Goal: Book appointment/travel/reservation

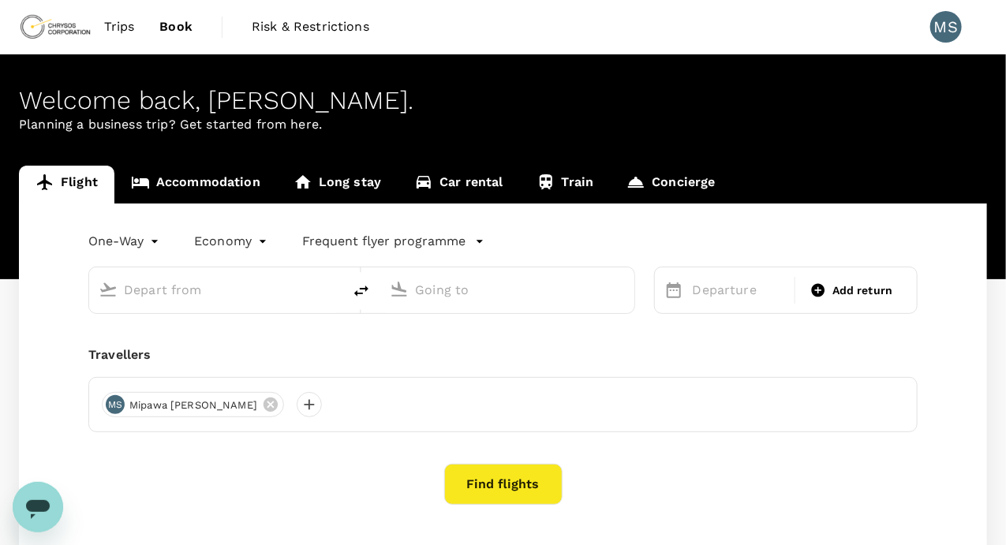
type input "roundtrip"
type input "[PERSON_NAME] Intl (DAR)"
type input "Accra, [GEOGRAPHIC_DATA] (any)"
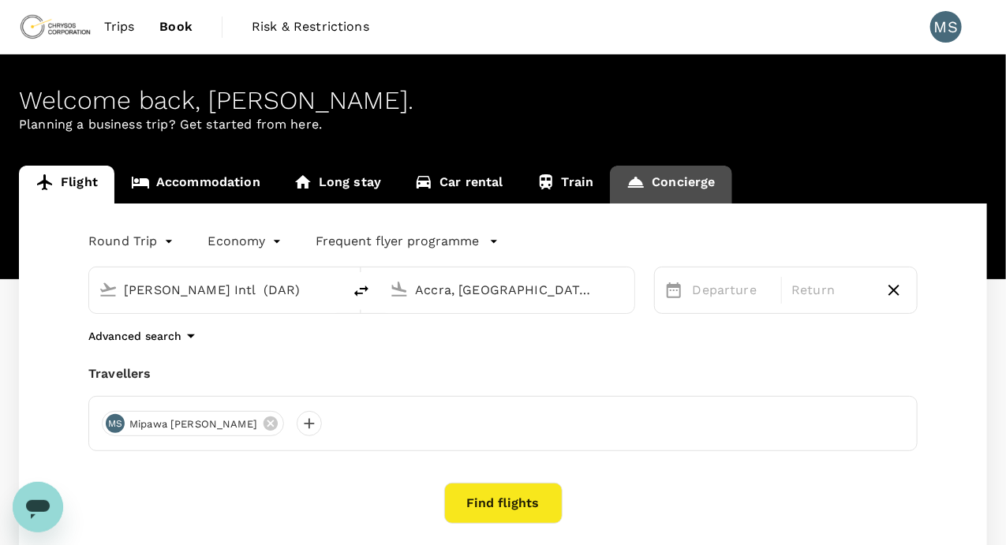
click at [675, 181] on link "Concierge" at bounding box center [671, 185] width 122 height 38
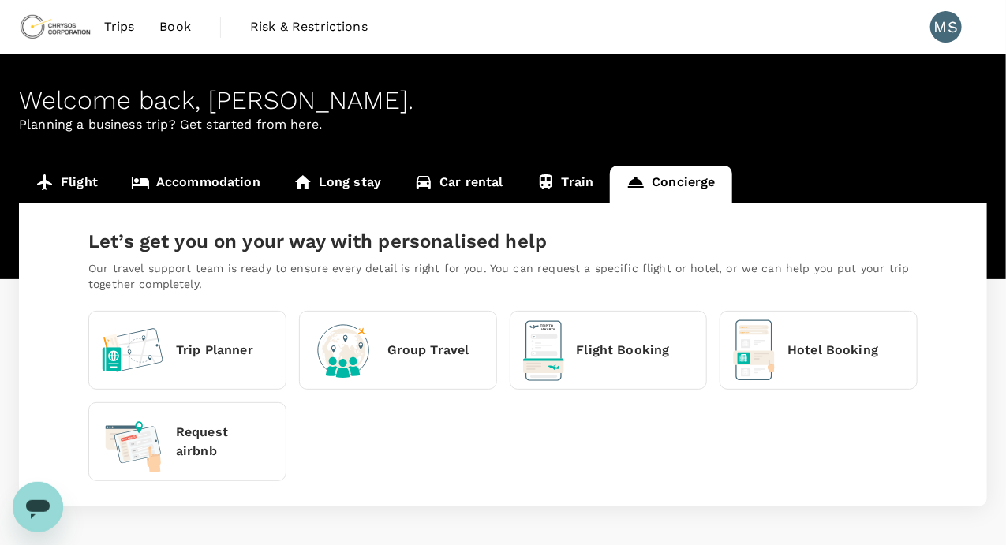
click at [809, 350] on p "Hotel Booking" at bounding box center [832, 350] width 91 height 19
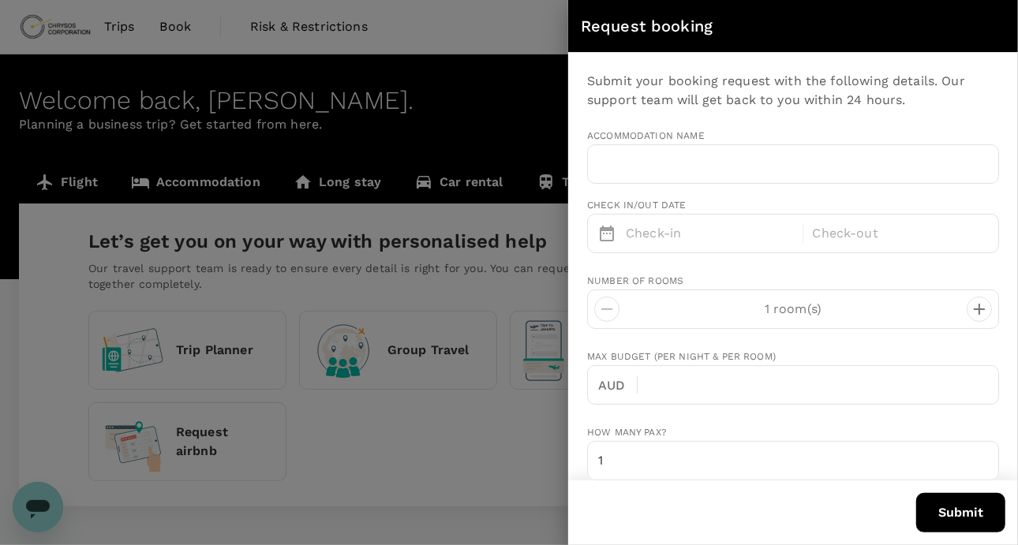
type input "[EMAIL_ADDRESS][PERSON_NAME][DOMAIN_NAME]"
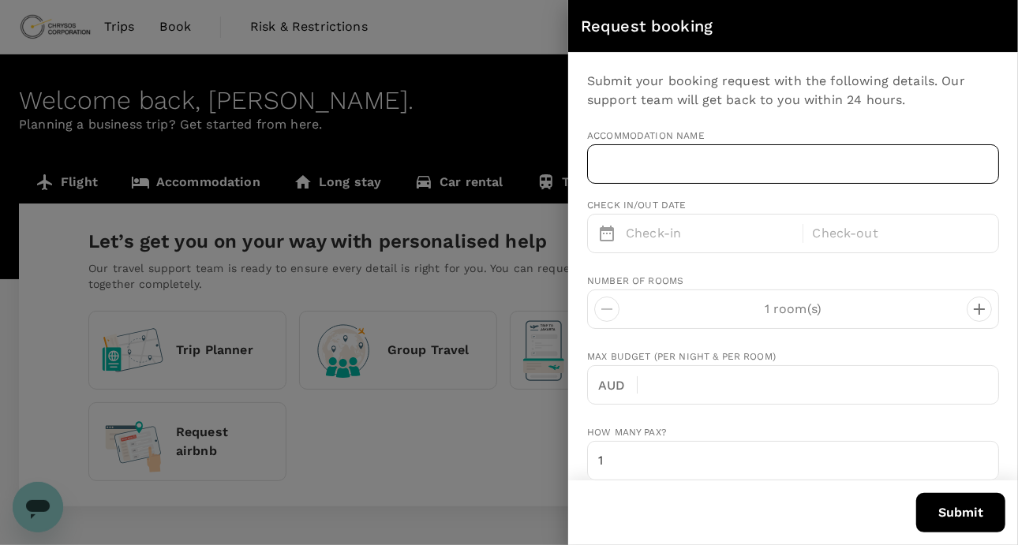
type input "255"
type input "754481847"
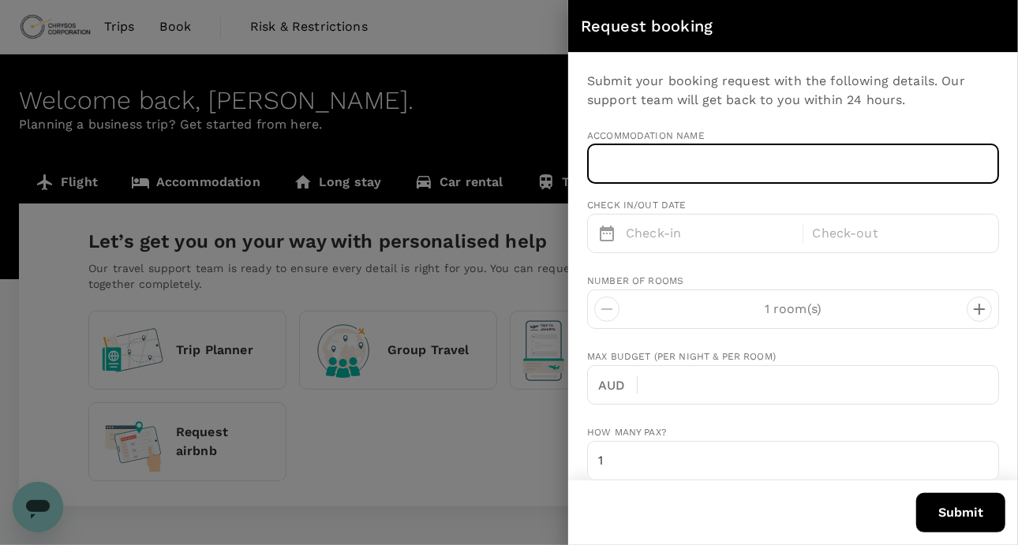
click at [653, 154] on input "text" at bounding box center [793, 163] width 412 height 39
type input "Harvest Hotel - Geita"
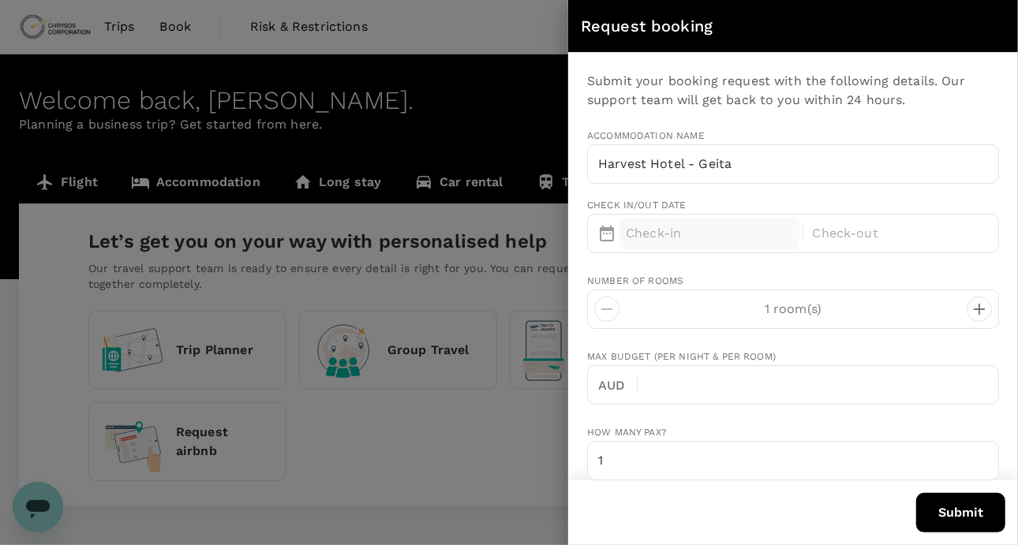
click at [711, 231] on p "Check-in" at bounding box center [709, 233] width 167 height 19
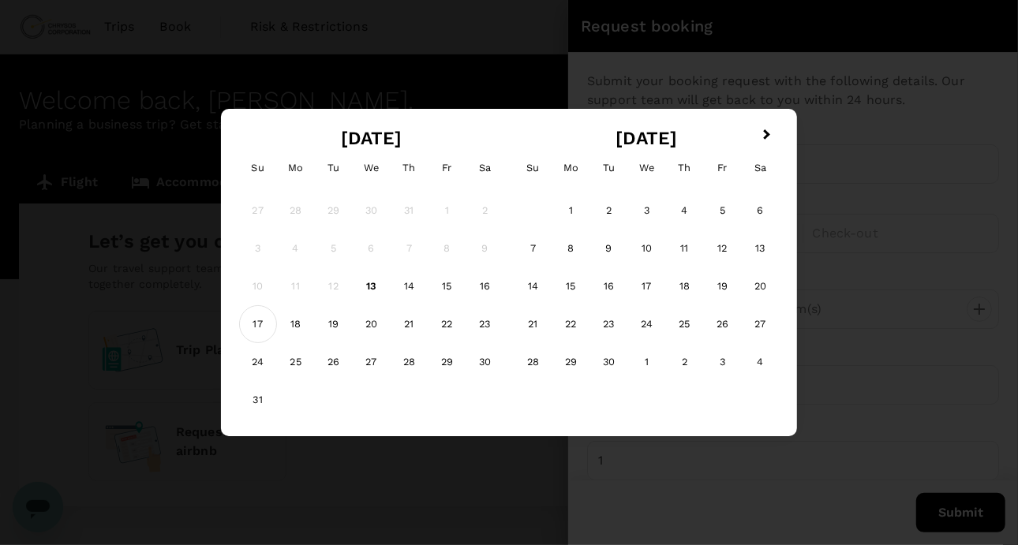
click at [263, 325] on div "17" at bounding box center [258, 324] width 38 height 38
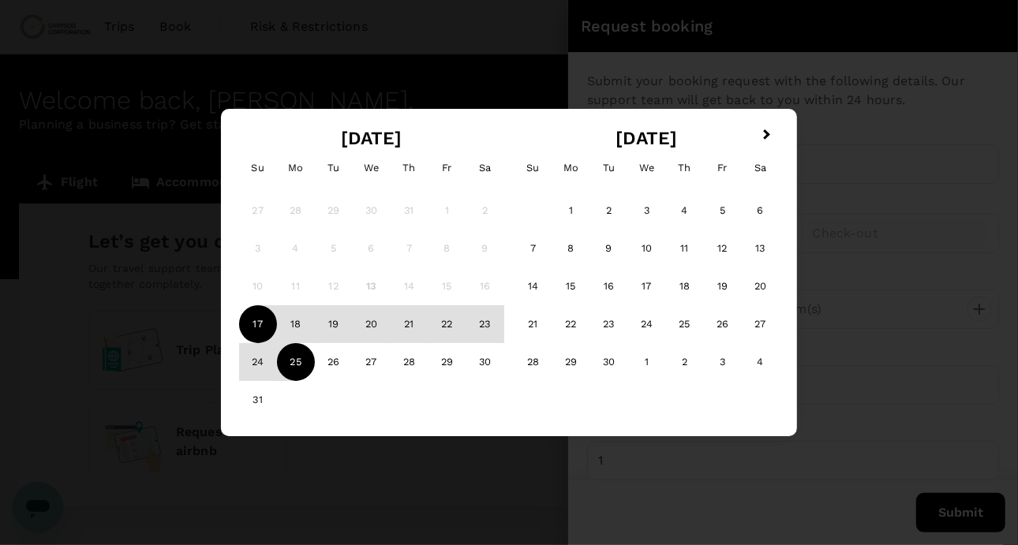
click at [301, 363] on div "25" at bounding box center [296, 362] width 38 height 38
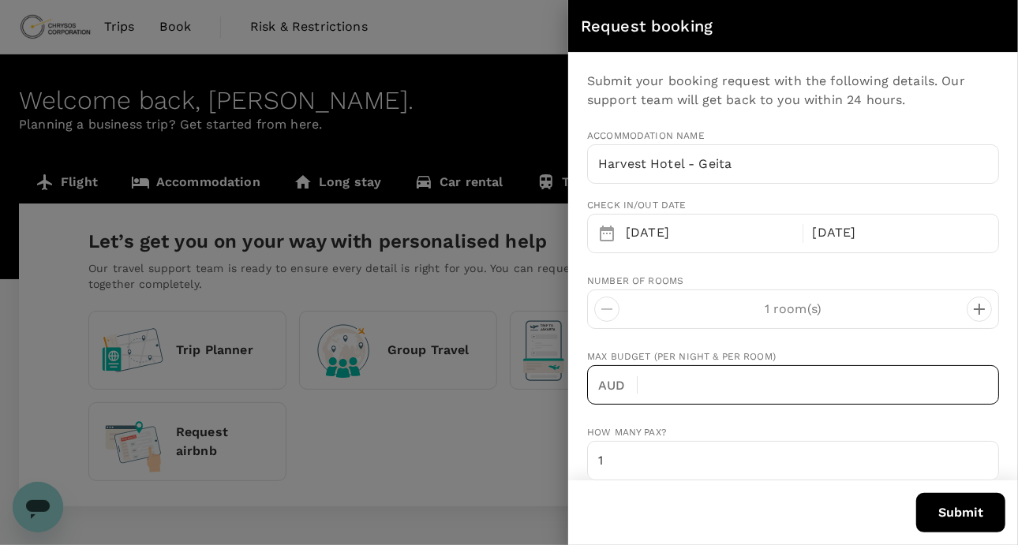
click at [671, 383] on input "text" at bounding box center [824, 384] width 349 height 39
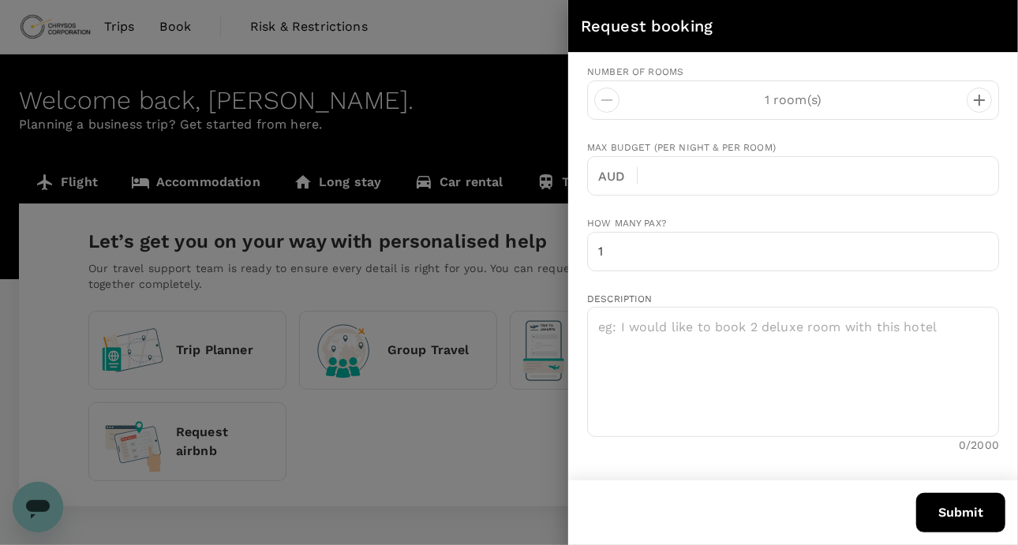
scroll to position [227, 0]
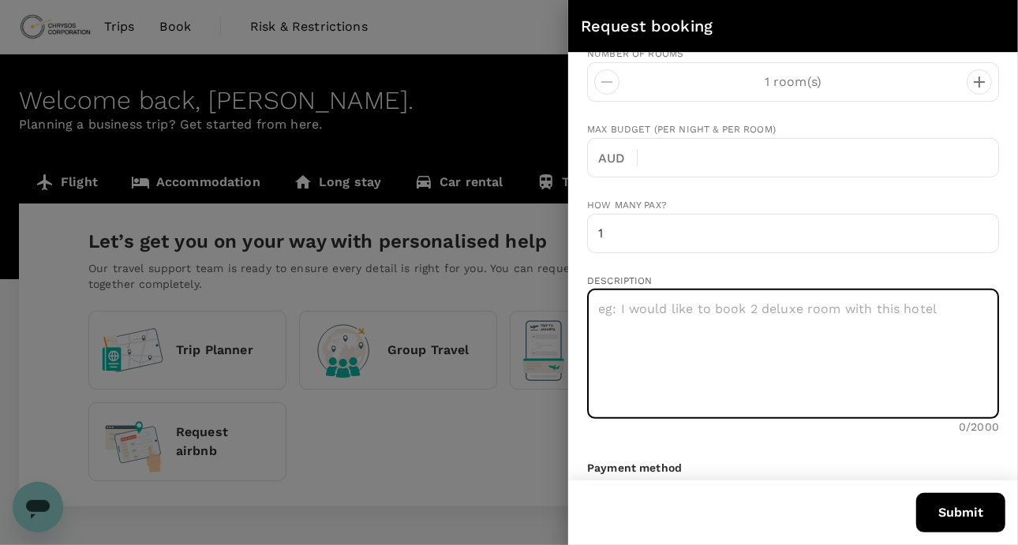
click at [627, 304] on textarea at bounding box center [793, 354] width 412 height 130
type textarea "I would like to book 1 deluxe room with this Hotel"
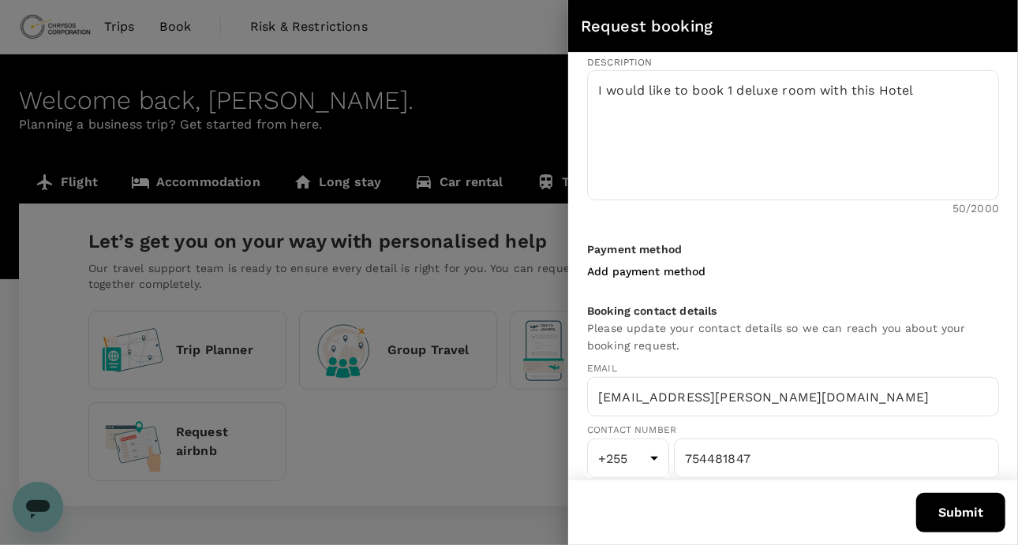
scroll to position [458, 0]
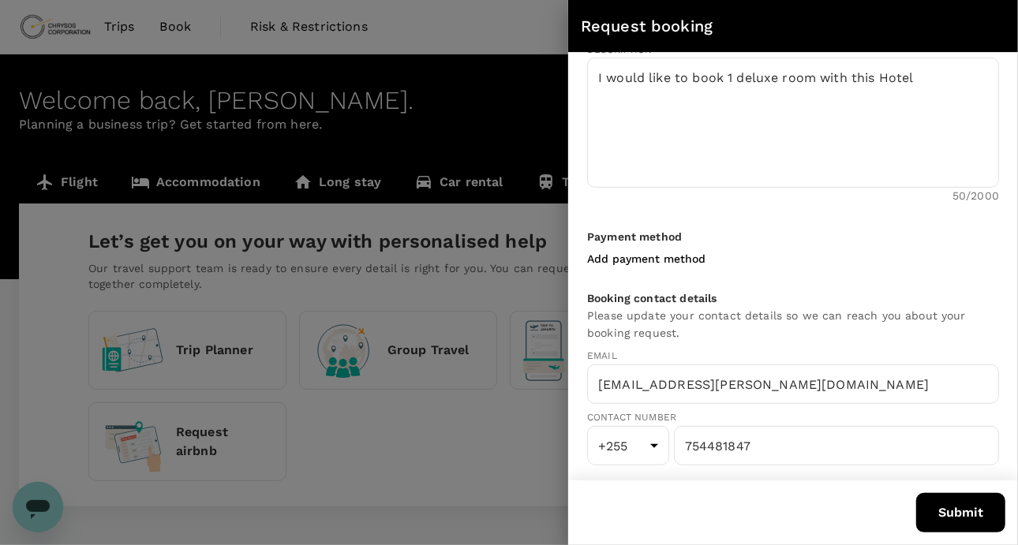
click at [639, 258] on p "Add payment method" at bounding box center [646, 259] width 118 height 16
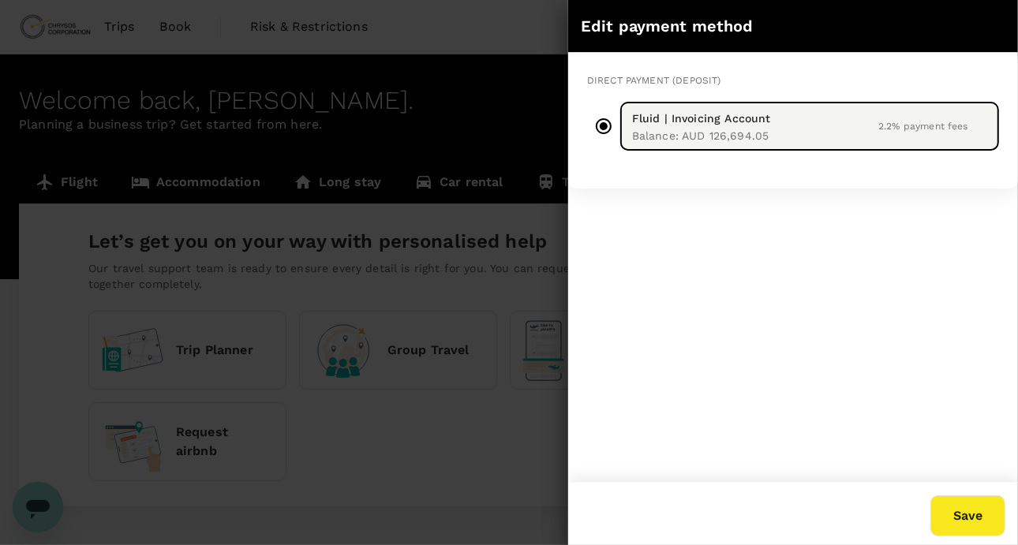
click at [708, 263] on div "Direct payment (Deposit) Fluid | Invoicing Account Balance : AUD 126,694.05 2.2…" at bounding box center [793, 267] width 450 height 429
click at [460, 33] on div at bounding box center [509, 272] width 1018 height 545
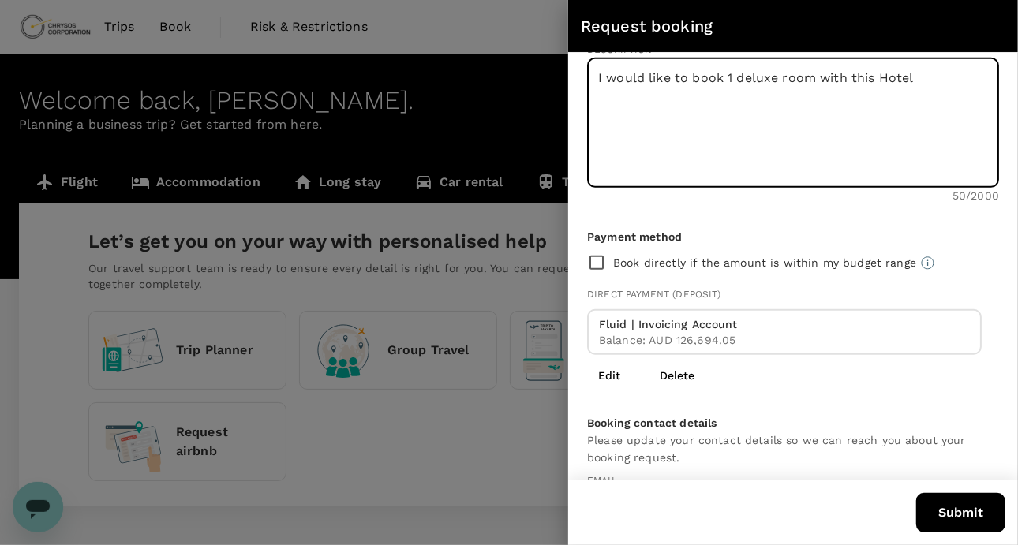
click at [690, 135] on textarea "I would like to book 1 deluxe room with this Hotel" at bounding box center [793, 123] width 412 height 130
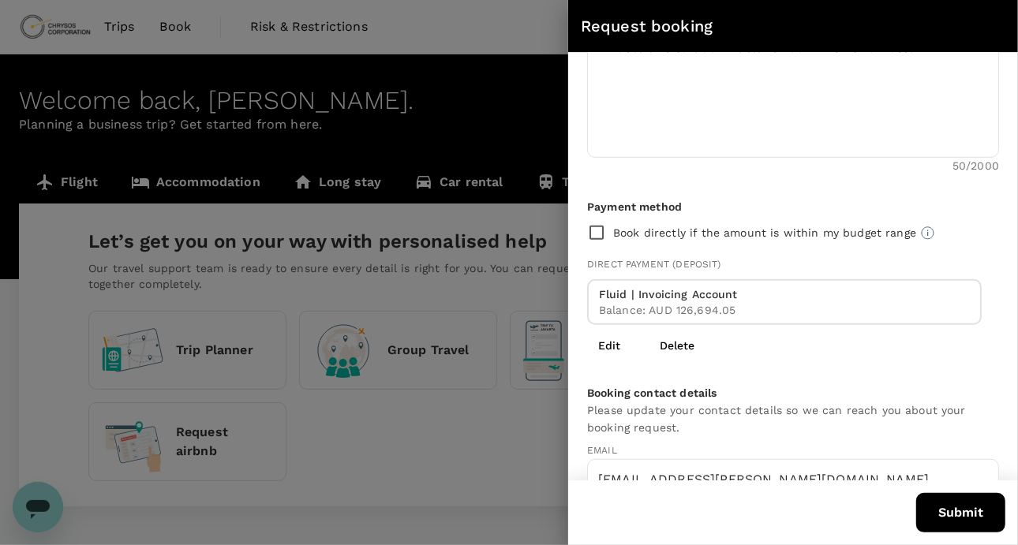
scroll to position [490, 0]
click at [996, 193] on div "Submit your booking request with the following details. Our support team will g…" at bounding box center [793, 267] width 450 height 428
click at [993, 189] on div "Submit your booking request with the following details. Our support team will g…" at bounding box center [793, 267] width 450 height 428
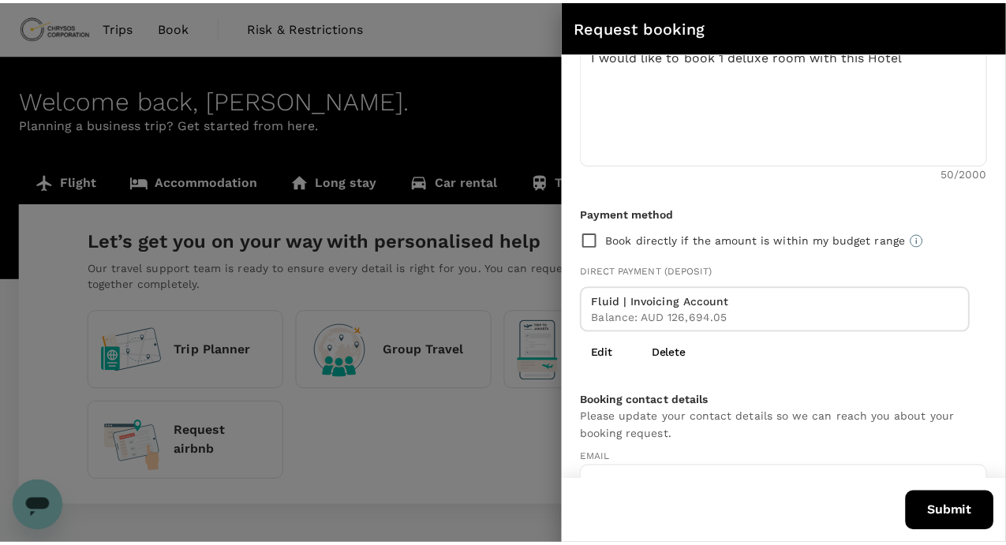
scroll to position [582, 0]
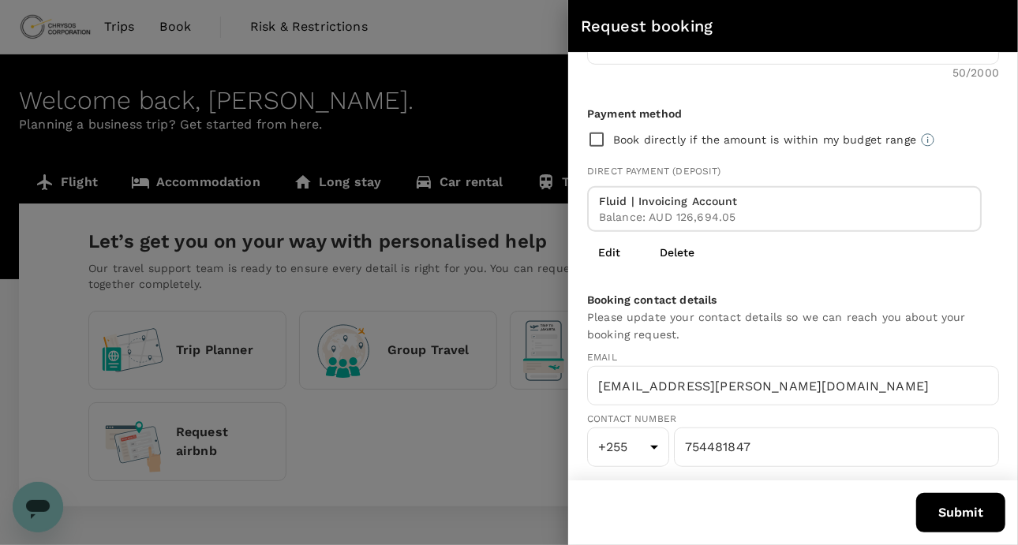
click at [948, 511] on button "Submit" at bounding box center [960, 512] width 89 height 39
